Goal: Task Accomplishment & Management: Manage account settings

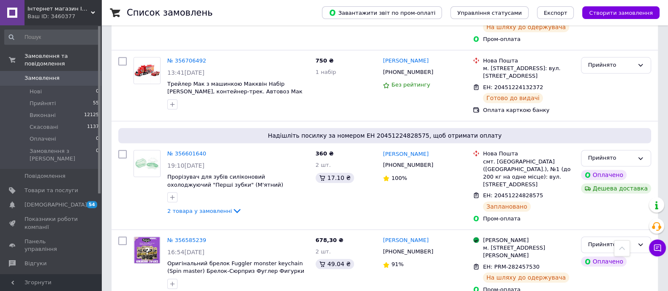
scroll to position [1161, 0]
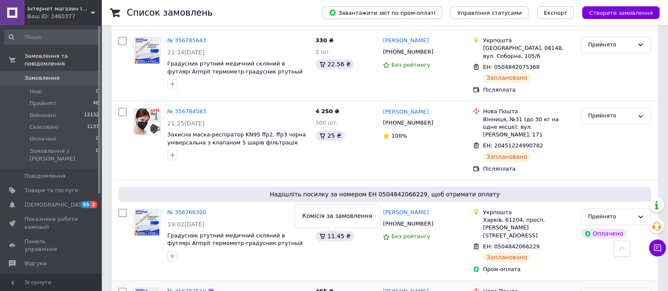
scroll to position [887, 0]
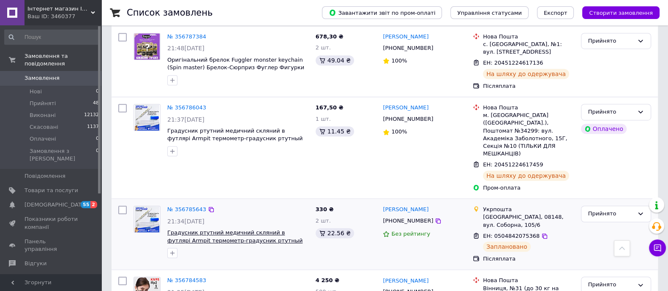
scroll to position [739, 0]
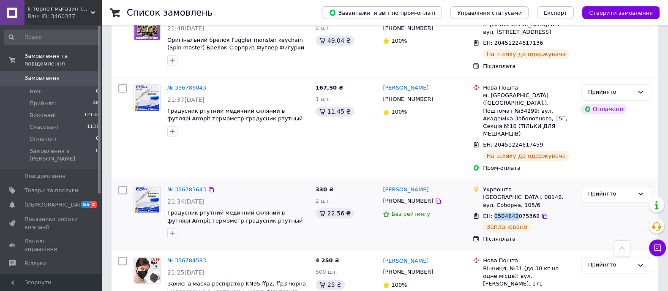
drag, startPoint x: 491, startPoint y: 151, endPoint x: 513, endPoint y: 151, distance: 21.5
click at [513, 213] on span "ЕН: 0504842075368" at bounding box center [511, 216] width 57 height 6
drag, startPoint x: 519, startPoint y: 152, endPoint x: 532, endPoint y: 151, distance: 12.3
click at [532, 212] on div "ЕН: 0504842075368" at bounding box center [528, 217] width 92 height 10
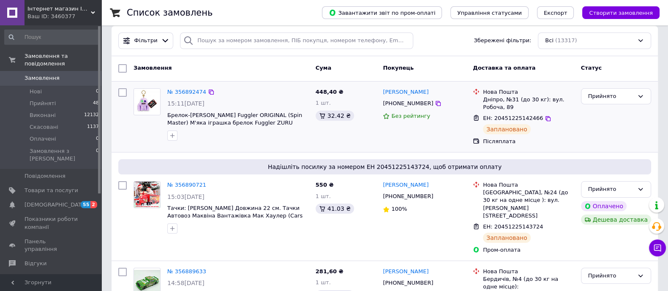
scroll to position [158, 0]
